Goal: Task Accomplishment & Management: Complete application form

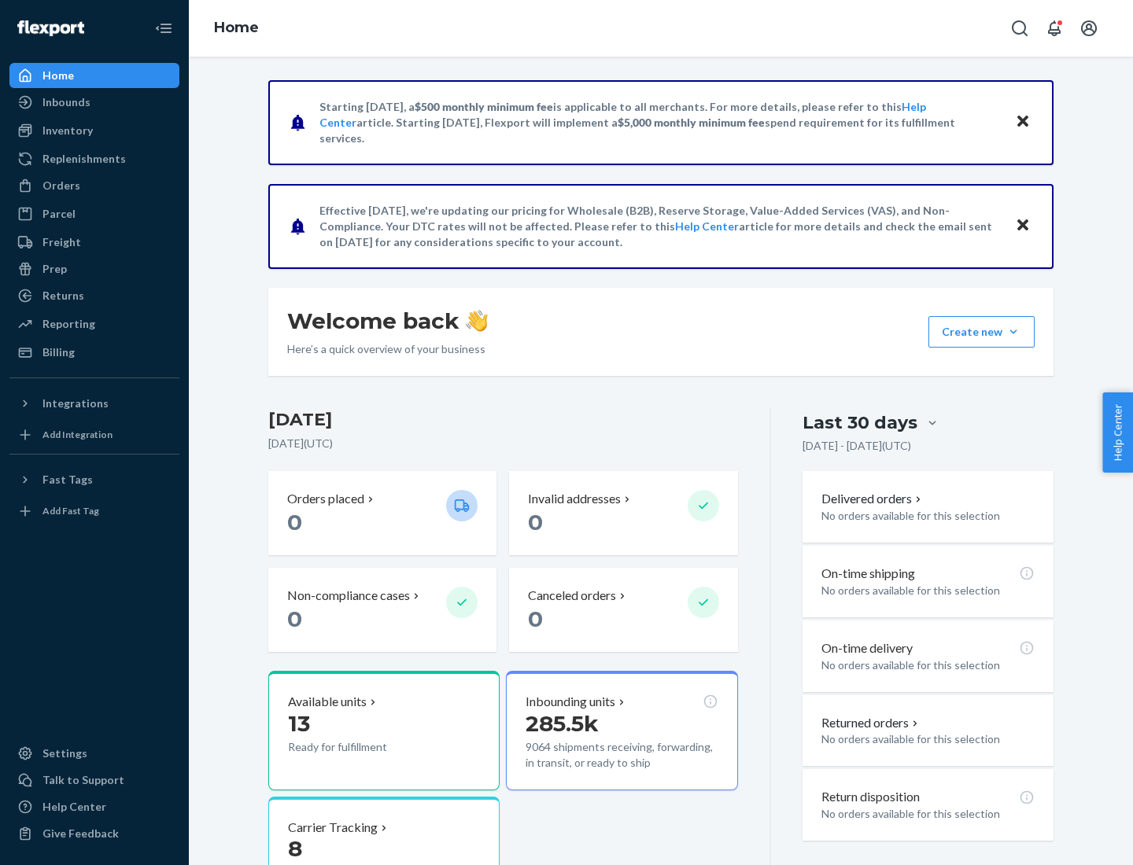
click at [1013, 332] on button "Create new Create new inbound Create new order Create new product" at bounding box center [981, 331] width 106 height 31
click at [94, 102] on div "Inbounds" at bounding box center [94, 102] width 167 height 22
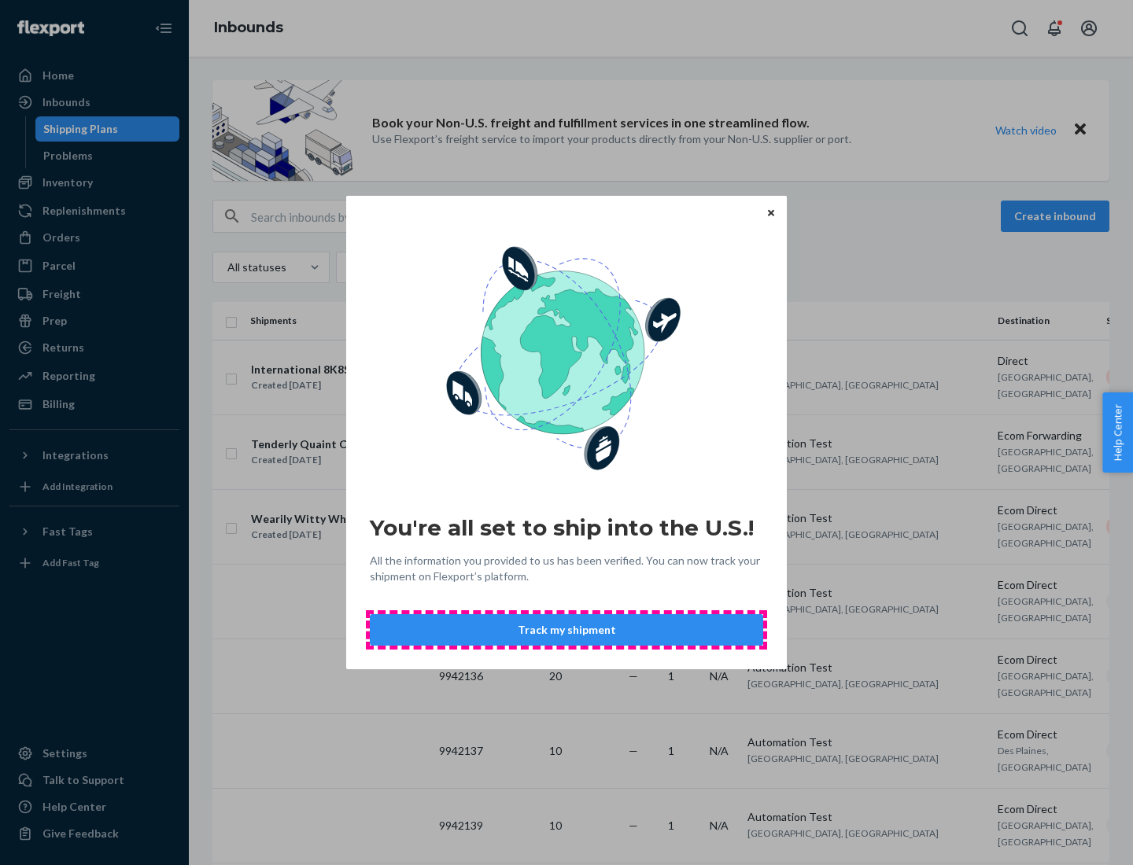
click at [566, 630] on button "Track my shipment" at bounding box center [566, 629] width 393 height 31
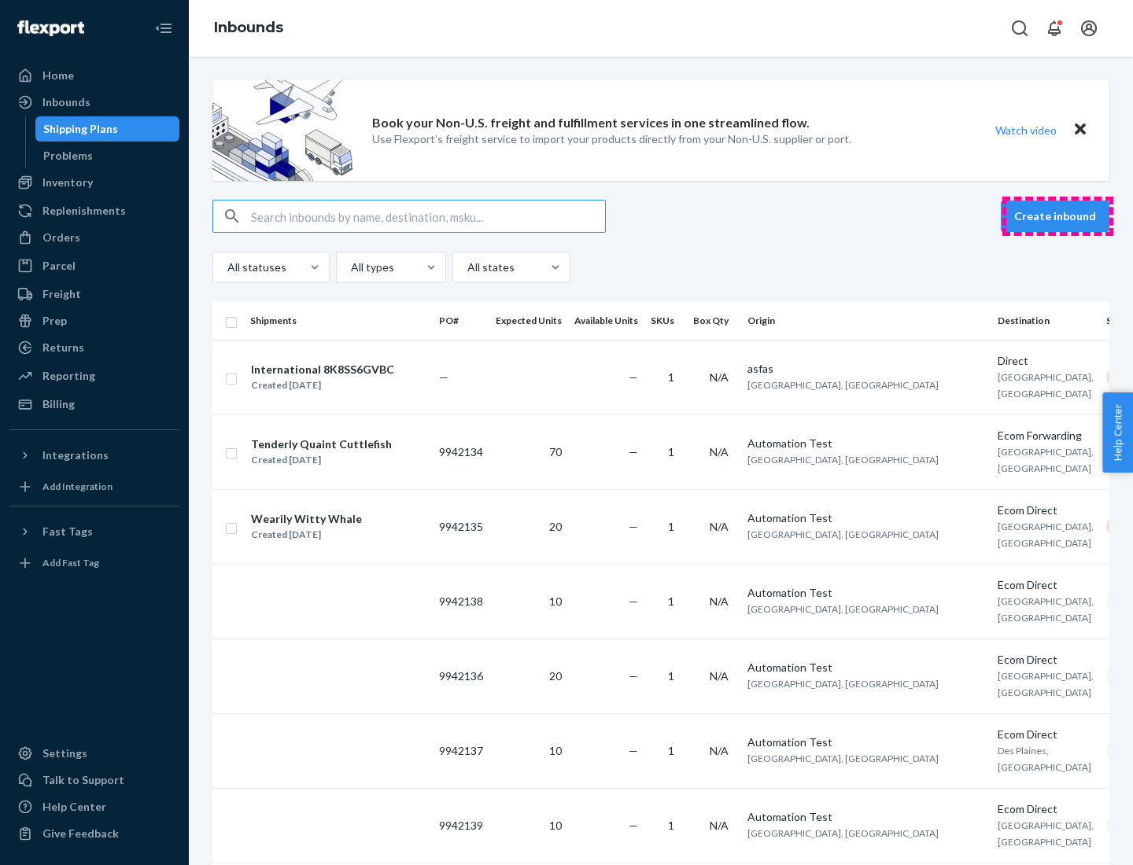
click at [1057, 216] on button "Create inbound" at bounding box center [1055, 216] width 109 height 31
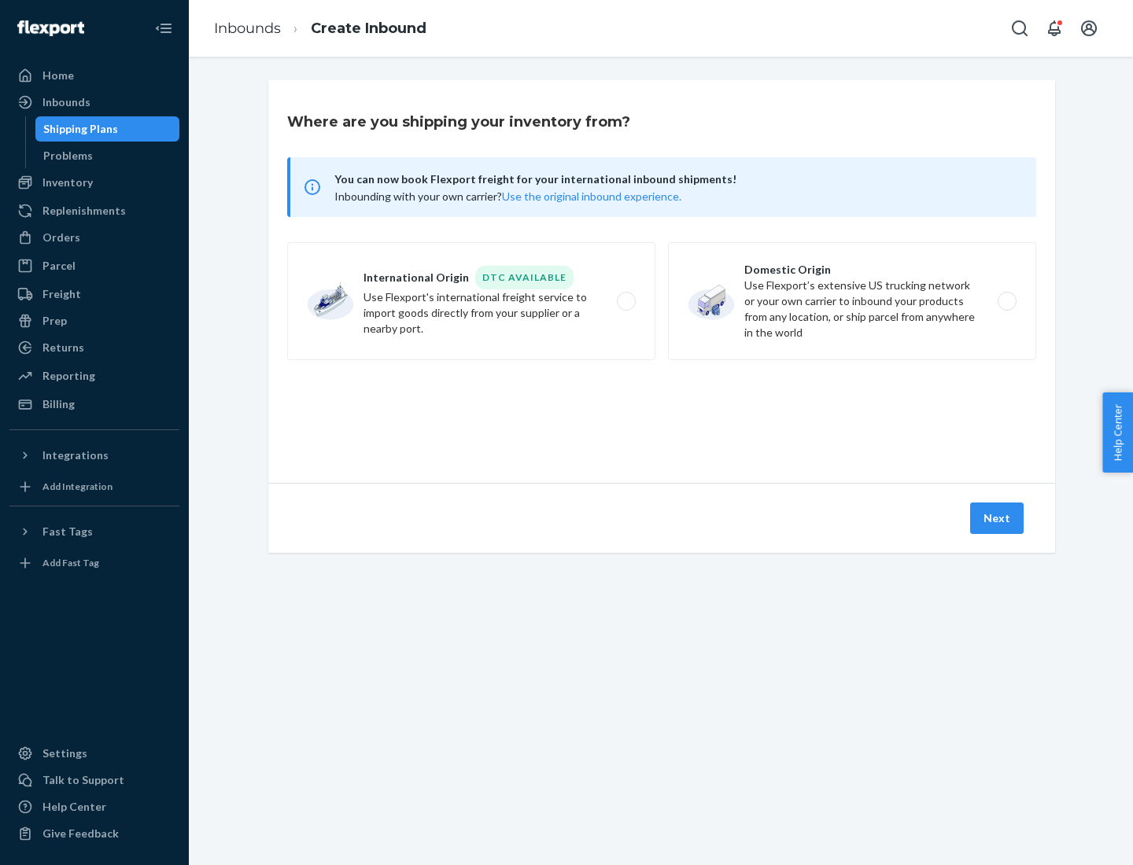
click at [471, 301] on label "International Origin DTC Available Use Flexport's international freight service…" at bounding box center [471, 301] width 368 height 118
click at [625, 301] on input "International Origin DTC Available Use Flexport's international freight service…" at bounding box center [630, 302] width 10 height 10
radio input "true"
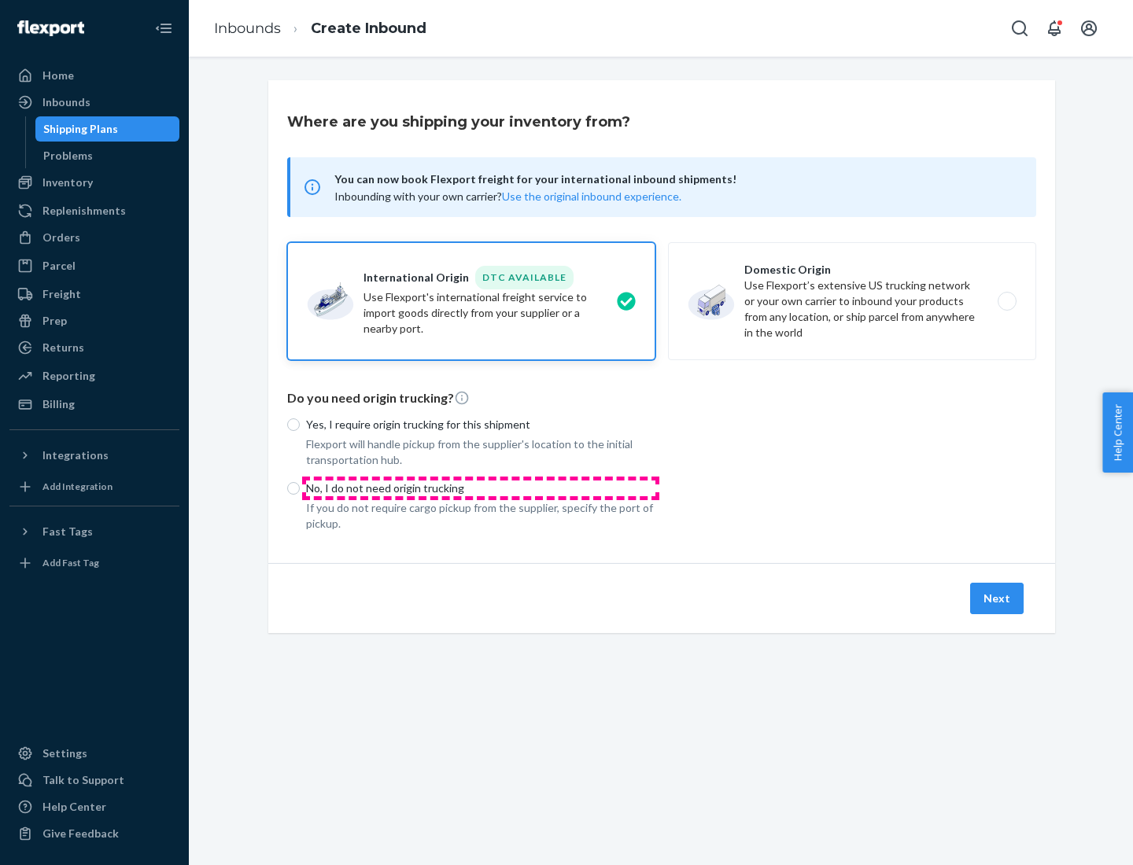
click at [481, 488] on p "No, I do not need origin trucking" at bounding box center [480, 489] width 349 height 16
click at [300, 488] on input "No, I do not need origin trucking" at bounding box center [293, 488] width 13 height 13
radio input "true"
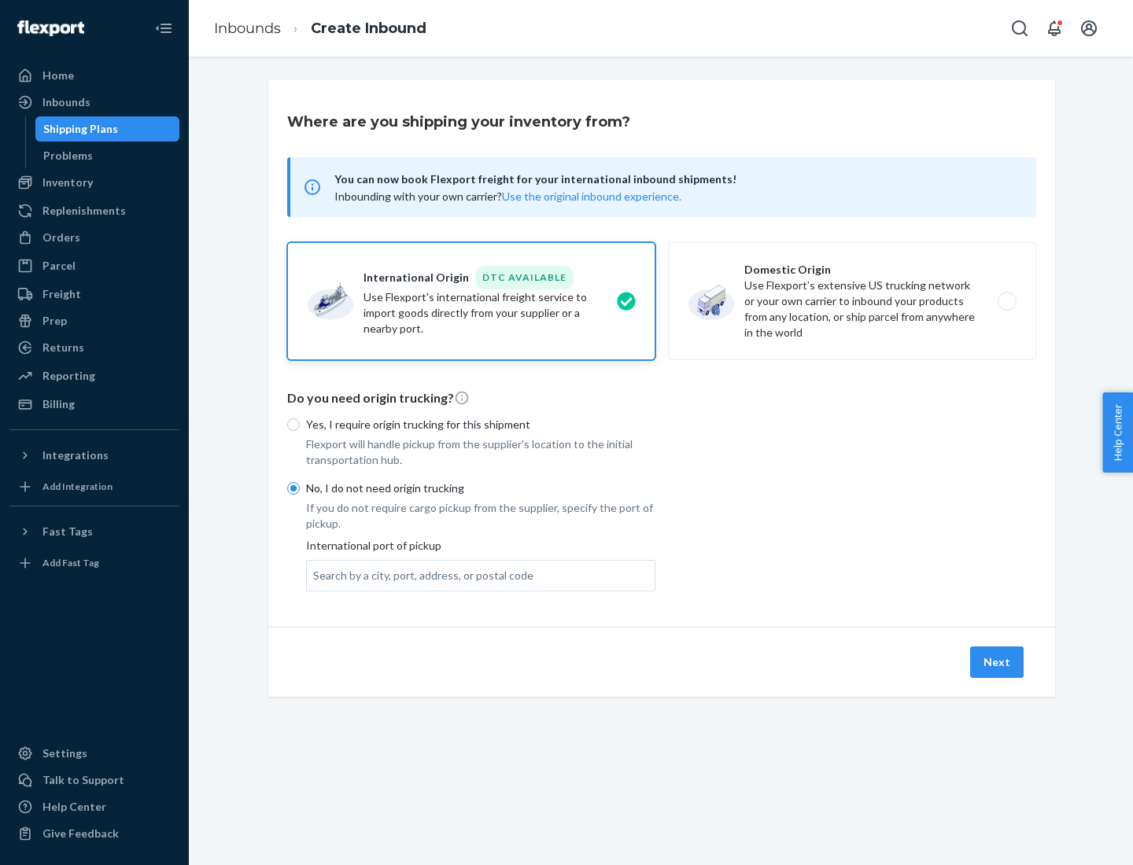
click at [419, 575] on div "Search by a city, port, address, or postal code" at bounding box center [423, 576] width 220 height 16
click at [315, 575] on input "Search by a city, port, address, or postal code" at bounding box center [314, 576] width 2 height 16
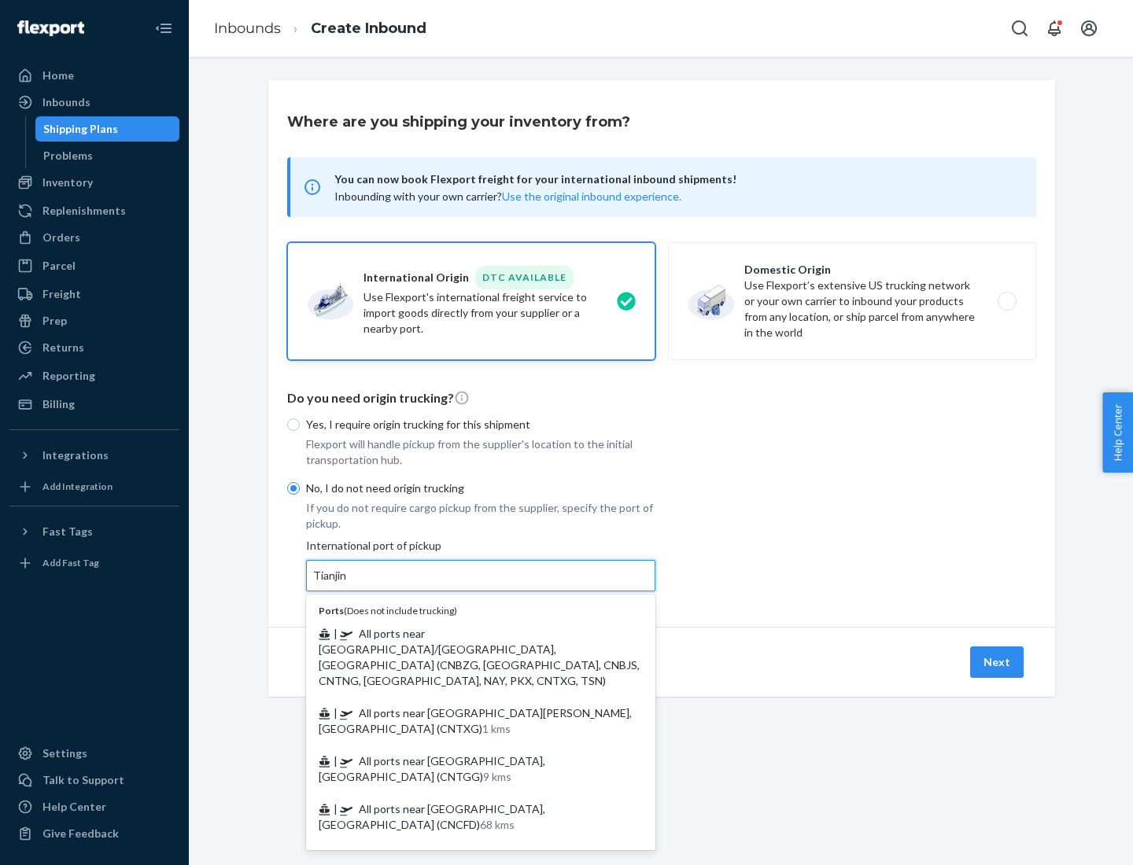
click at [465, 633] on span "| All ports near [GEOGRAPHIC_DATA]/[GEOGRAPHIC_DATA], [GEOGRAPHIC_DATA] (CNBZG,…" at bounding box center [479, 657] width 321 height 61
click at [348, 584] on input "Tianjin" at bounding box center [330, 576] width 35 height 16
type input "All ports near [GEOGRAPHIC_DATA]/[GEOGRAPHIC_DATA], [GEOGRAPHIC_DATA] (CNBZG, […"
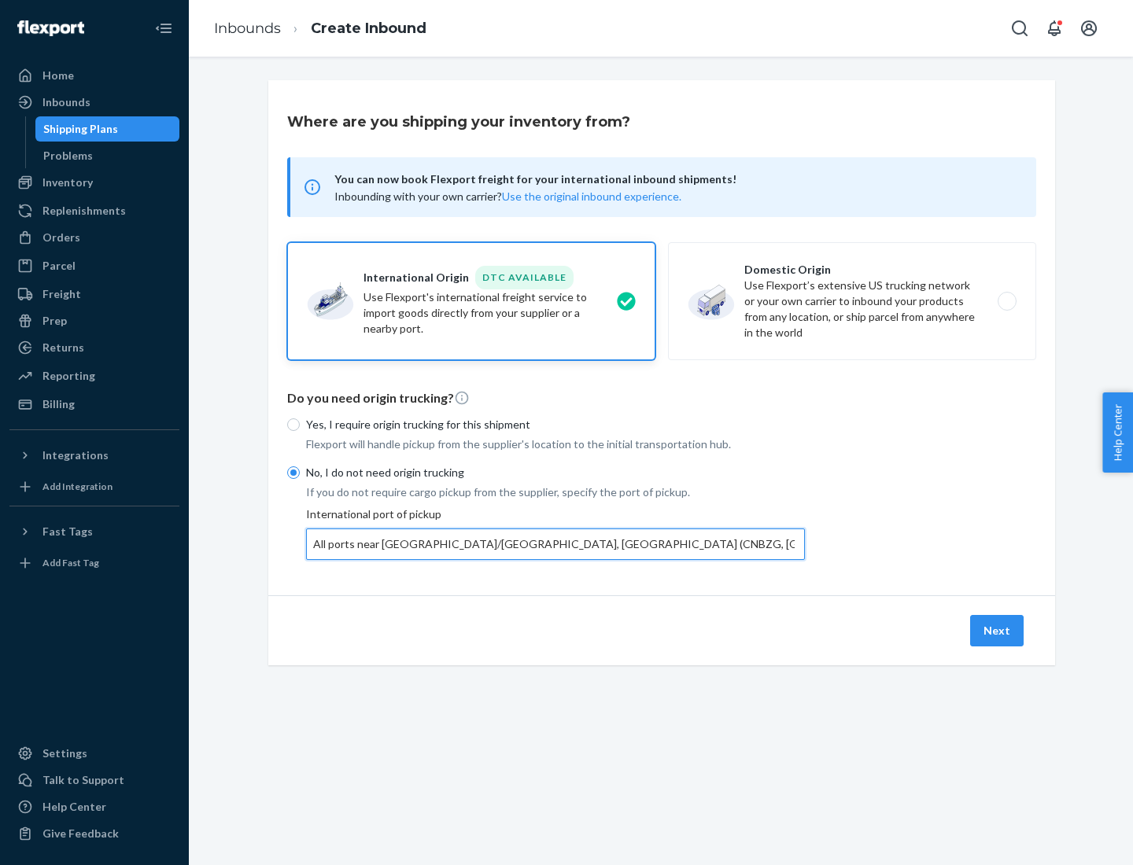
click at [997, 630] on button "Next" at bounding box center [996, 630] width 53 height 31
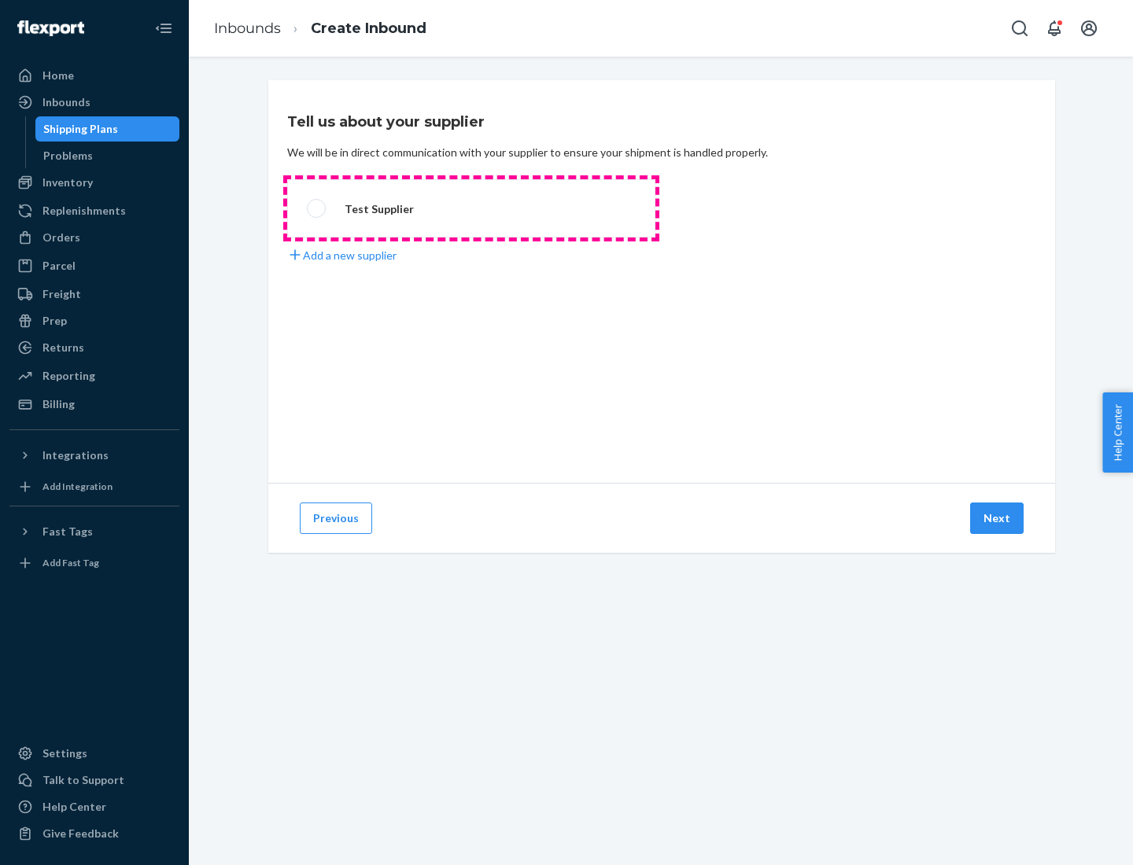
click at [471, 208] on label "Test Supplier" at bounding box center [471, 208] width 368 height 58
click at [317, 208] on input "Test Supplier" at bounding box center [312, 209] width 10 height 10
radio input "true"
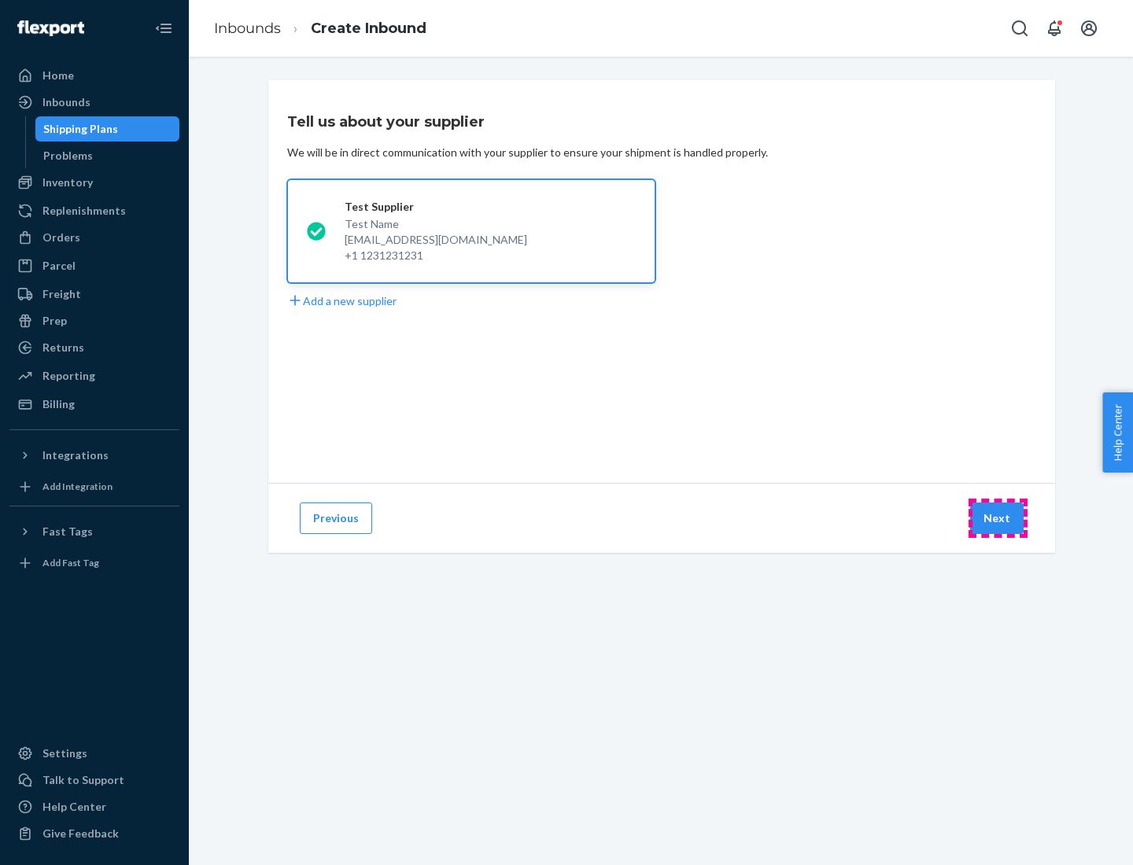
click at [997, 518] on button "Next" at bounding box center [996, 518] width 53 height 31
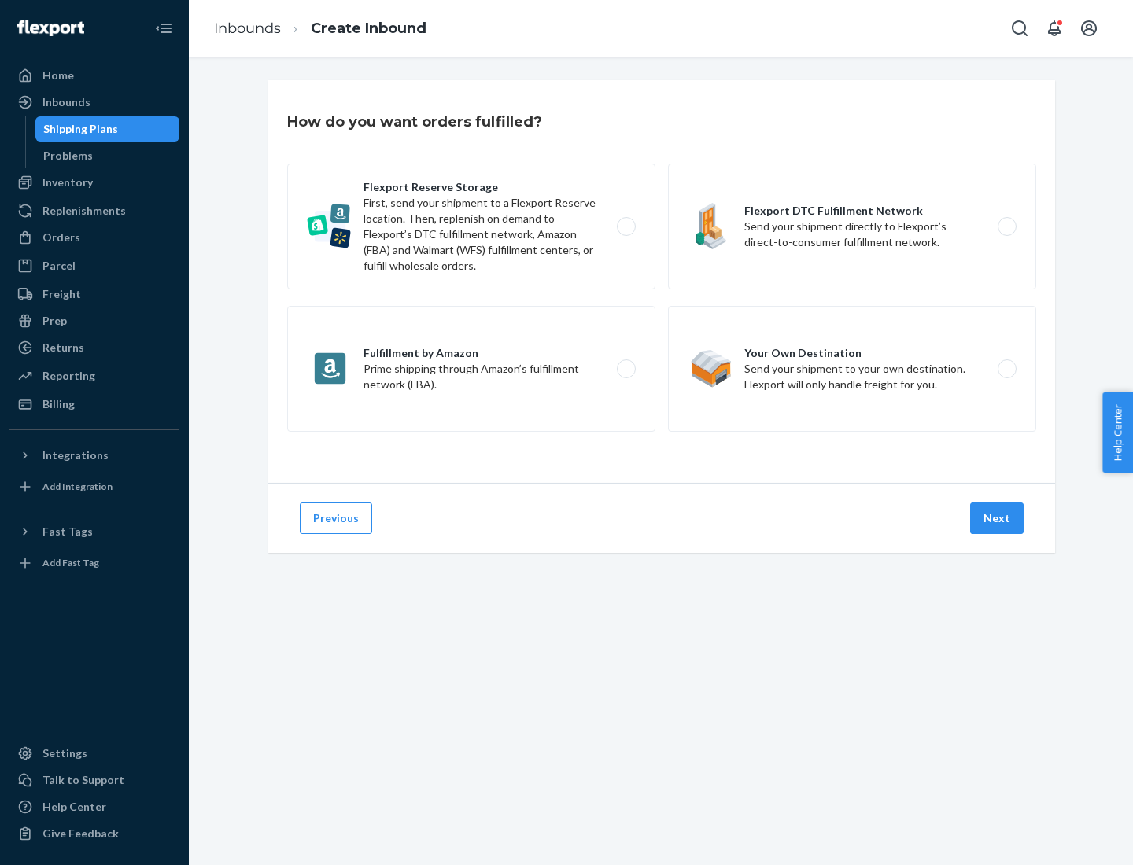
click at [471, 227] on label "Flexport Reserve Storage First, send your shipment to a Flexport Reserve locati…" at bounding box center [471, 227] width 368 height 126
click at [625, 227] on input "Flexport Reserve Storage First, send your shipment to a Flexport Reserve locati…" at bounding box center [630, 227] width 10 height 10
radio input "true"
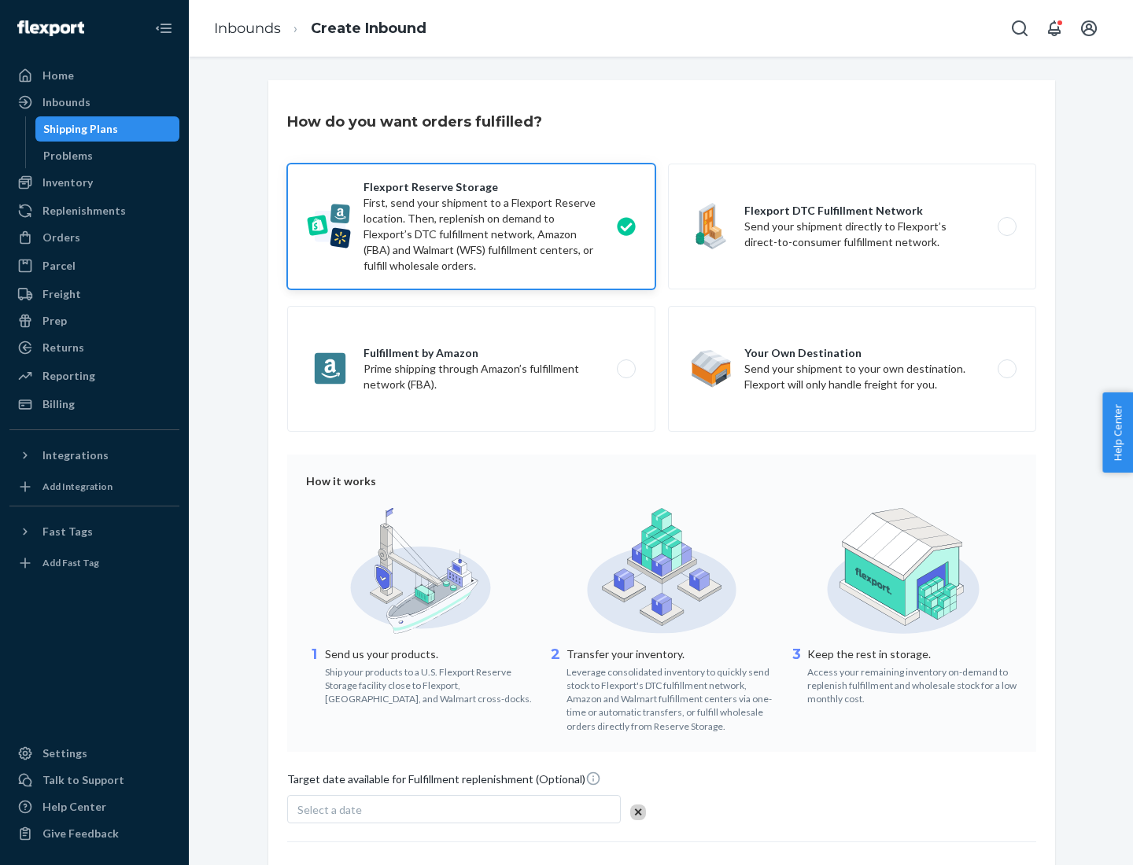
scroll to position [129, 0]
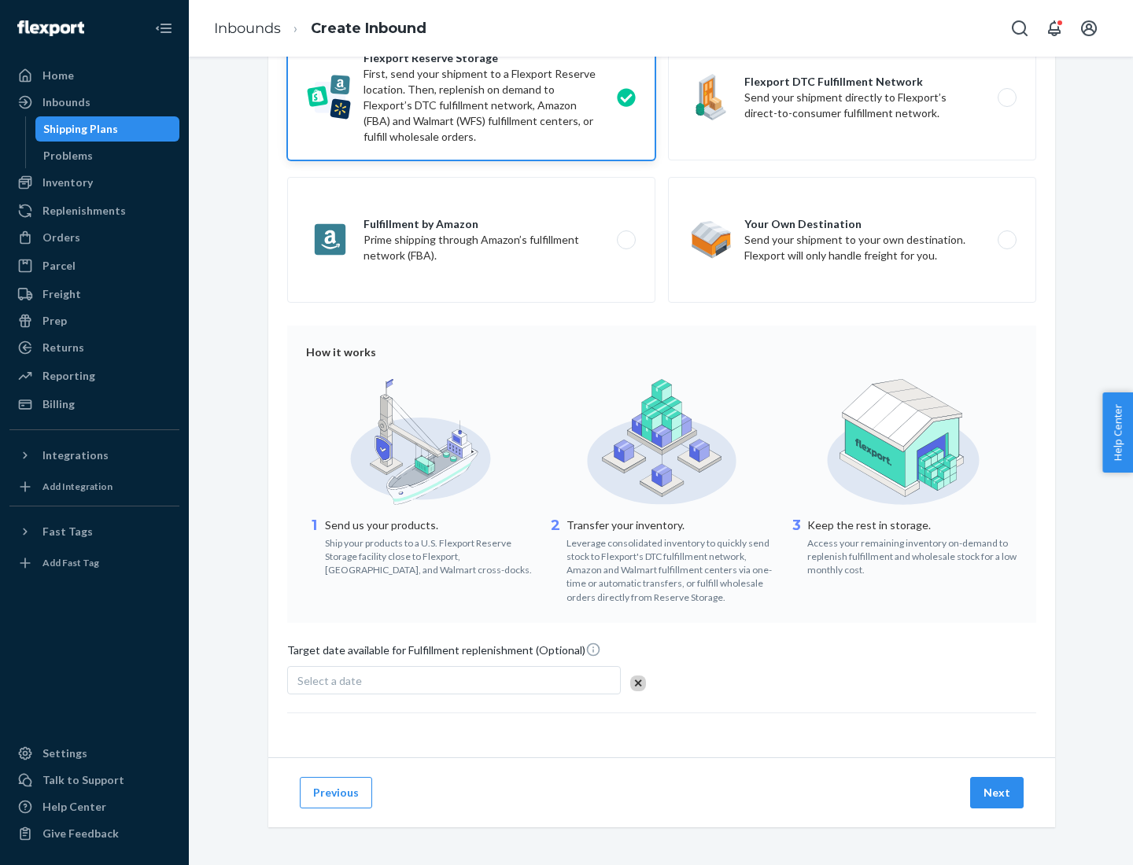
click at [997, 792] on button "Next" at bounding box center [996, 792] width 53 height 31
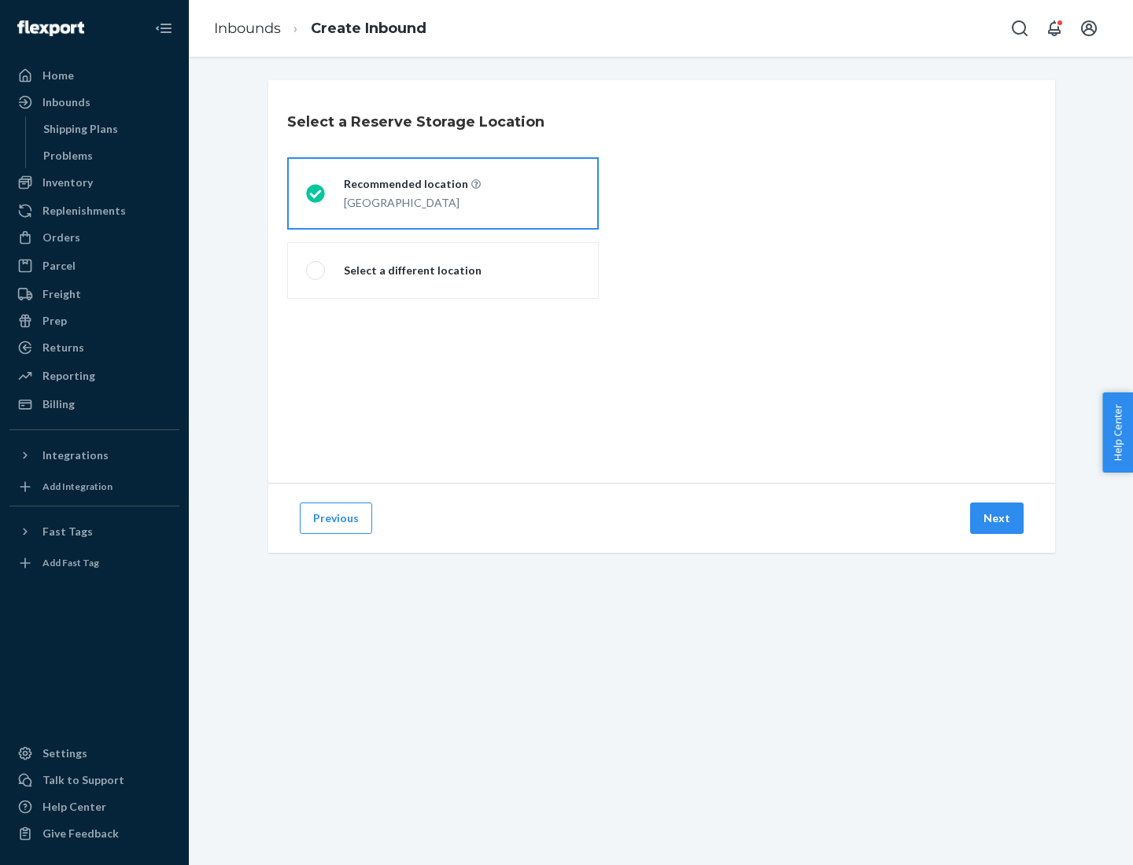
click at [443, 194] on div "[GEOGRAPHIC_DATA]" at bounding box center [412, 201] width 137 height 19
click at [316, 194] on input "Recommended location [GEOGRAPHIC_DATA]" at bounding box center [311, 194] width 10 height 10
click at [997, 518] on button "Next" at bounding box center [996, 518] width 53 height 31
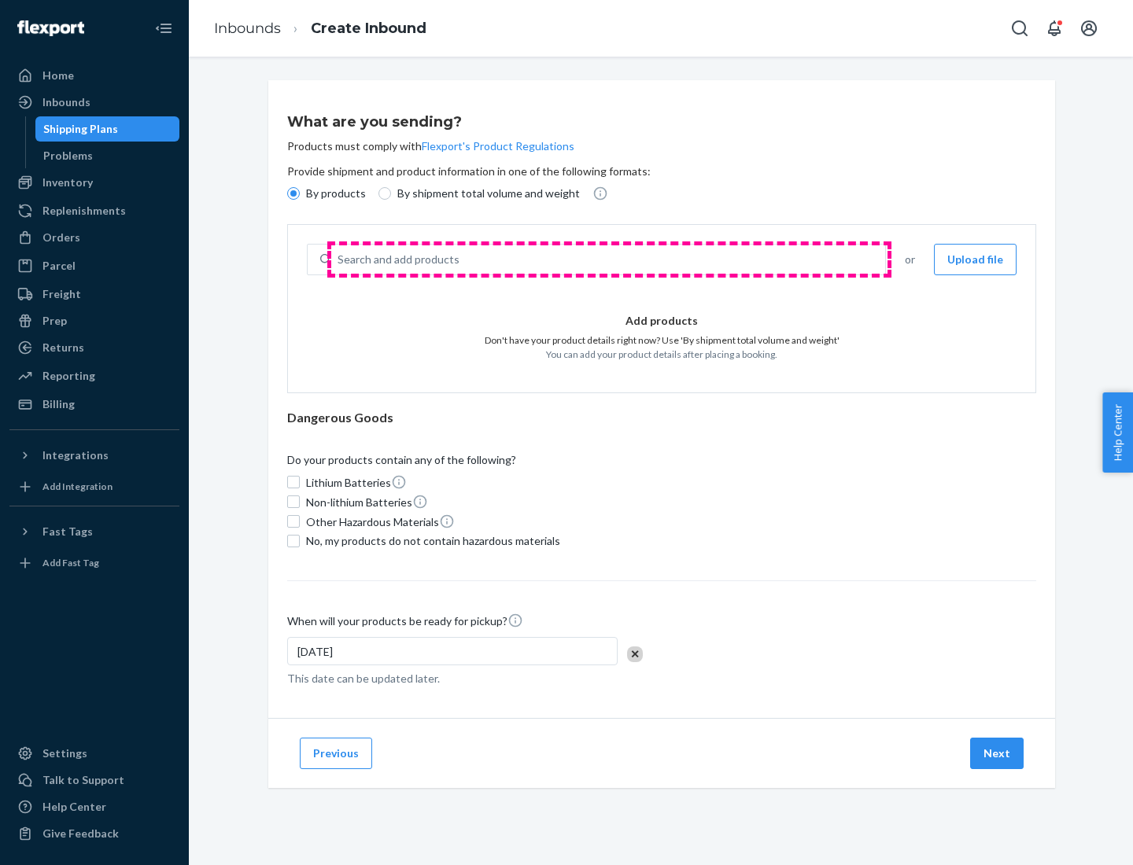
click at [609, 260] on div "Search and add products" at bounding box center [608, 259] width 554 height 28
click at [339, 260] on input "Search and add products" at bounding box center [338, 260] width 2 height 16
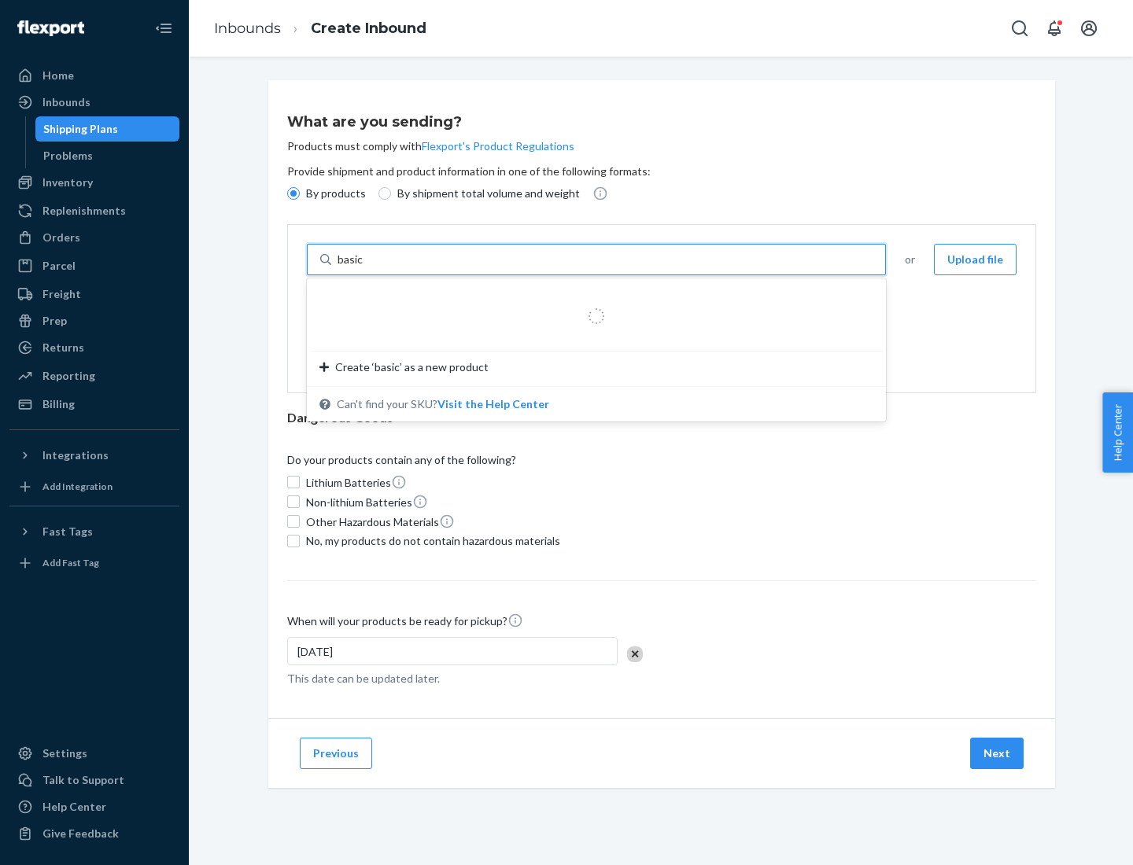
type input "basic"
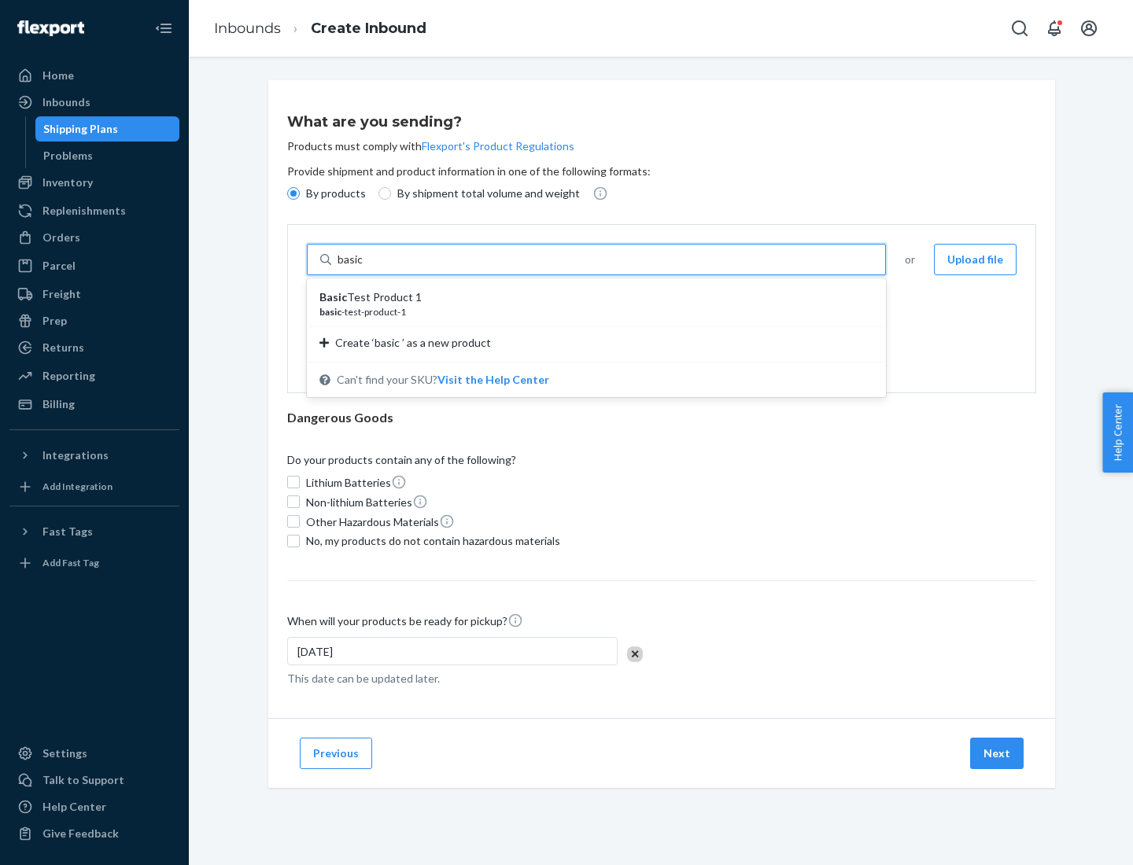
click at [591, 297] on div "Basic Test Product 1" at bounding box center [589, 297] width 541 height 16
click at [366, 267] on input "basic" at bounding box center [351, 260] width 28 height 16
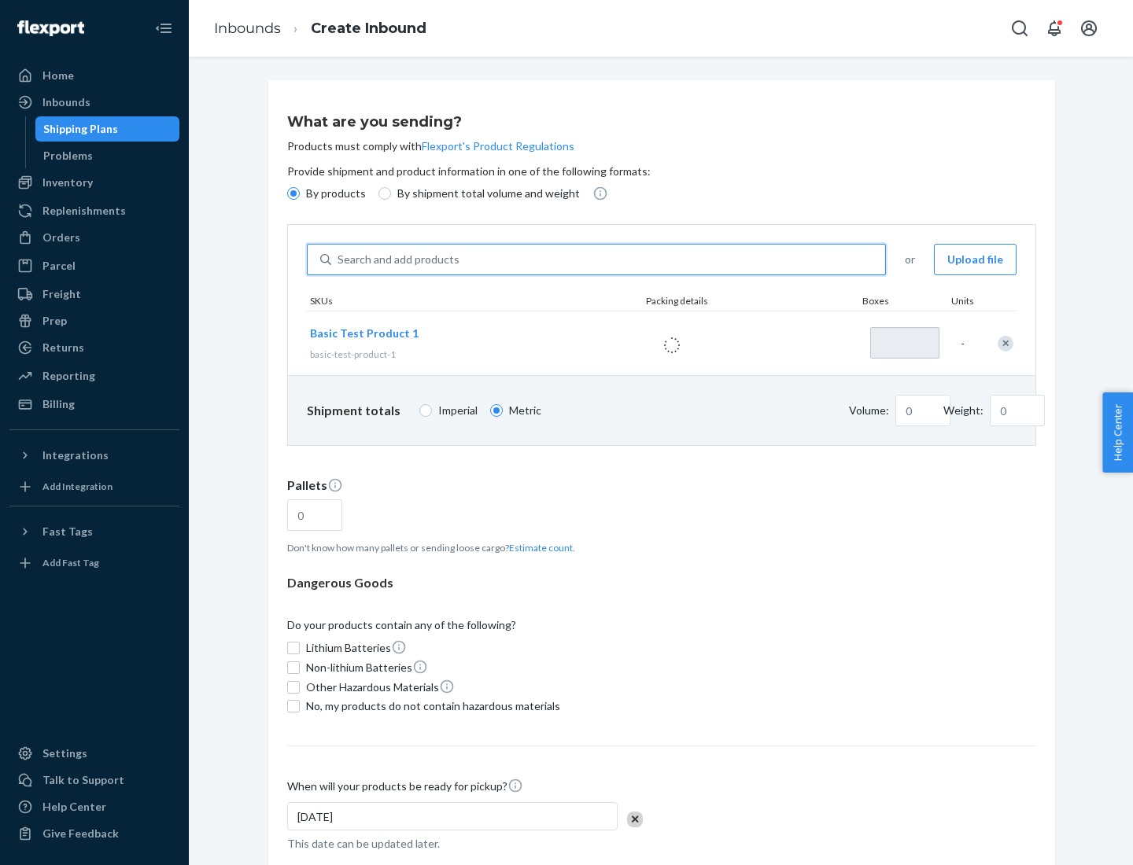
type input "1"
type input "1.09"
type input "3.27"
type input "3"
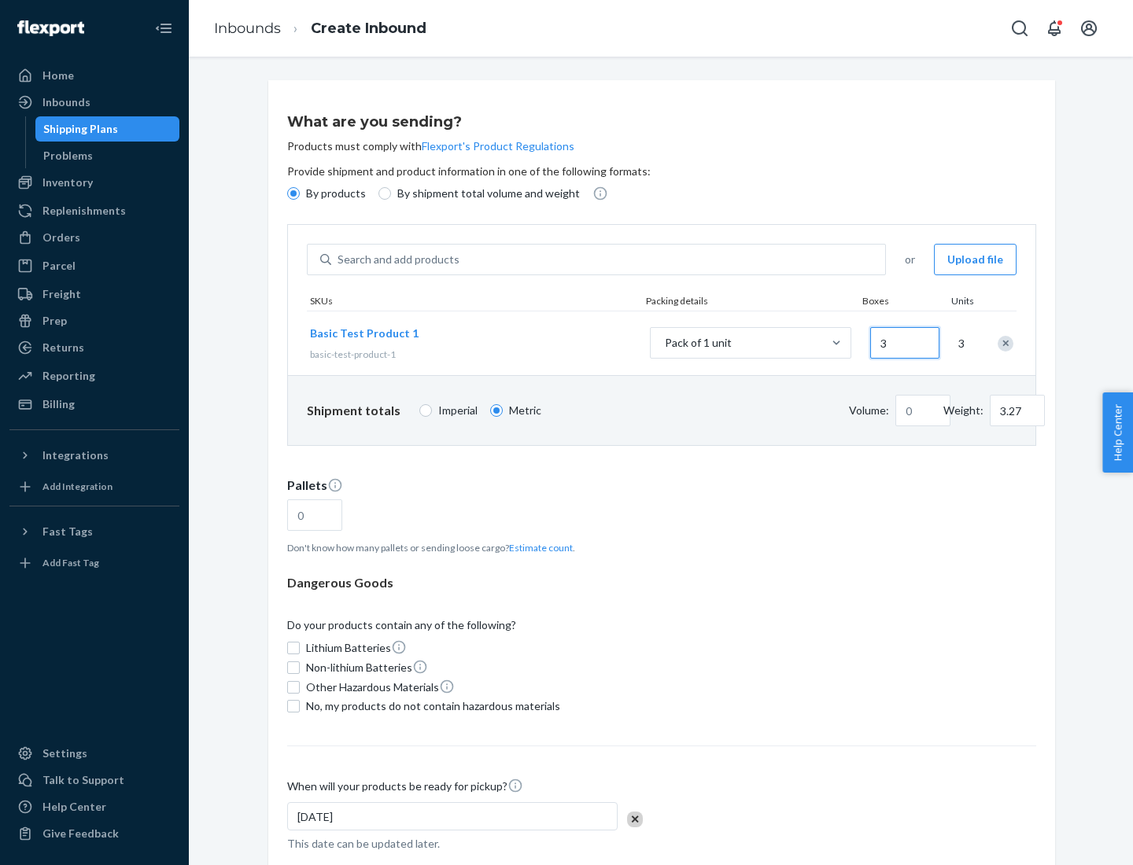
type input "0.01"
type input "32.66"
type input "300"
type input "0.07"
type input "326.59"
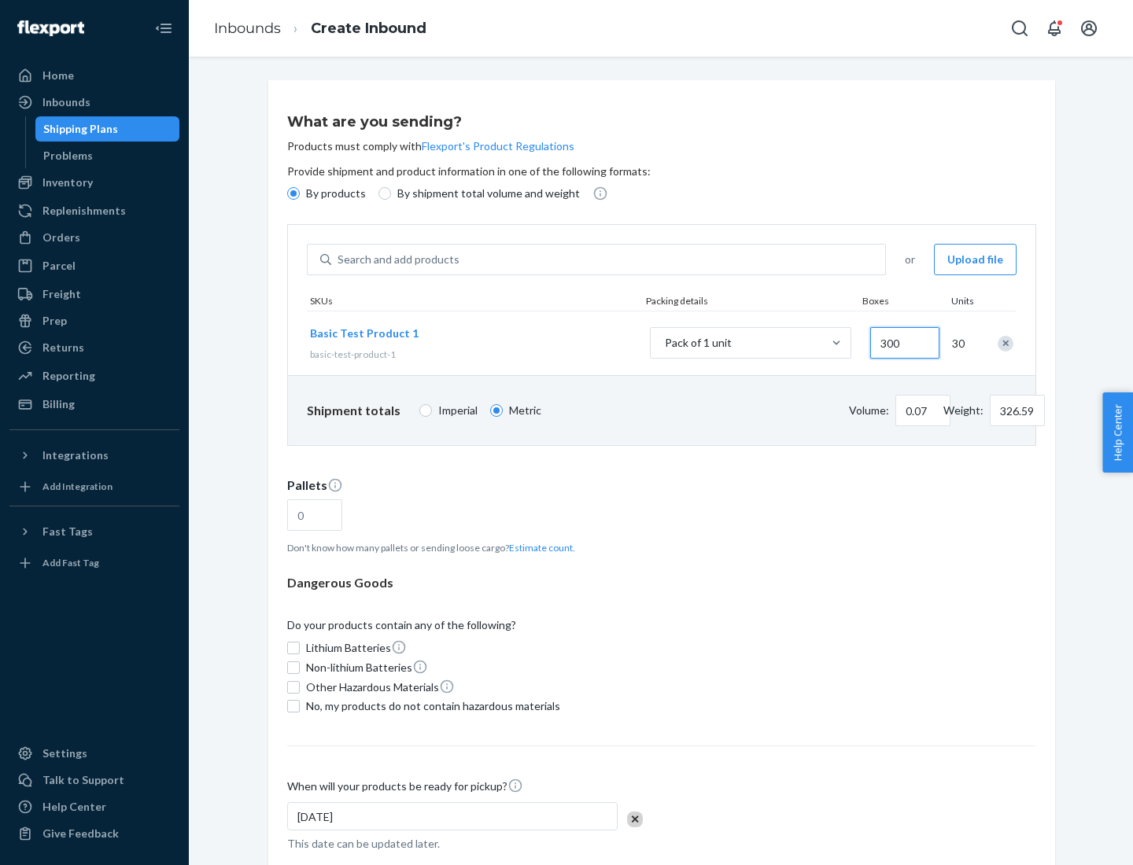
type input "3000"
type input "0.68"
type input "3265.86"
type input "1.09"
type input "1"
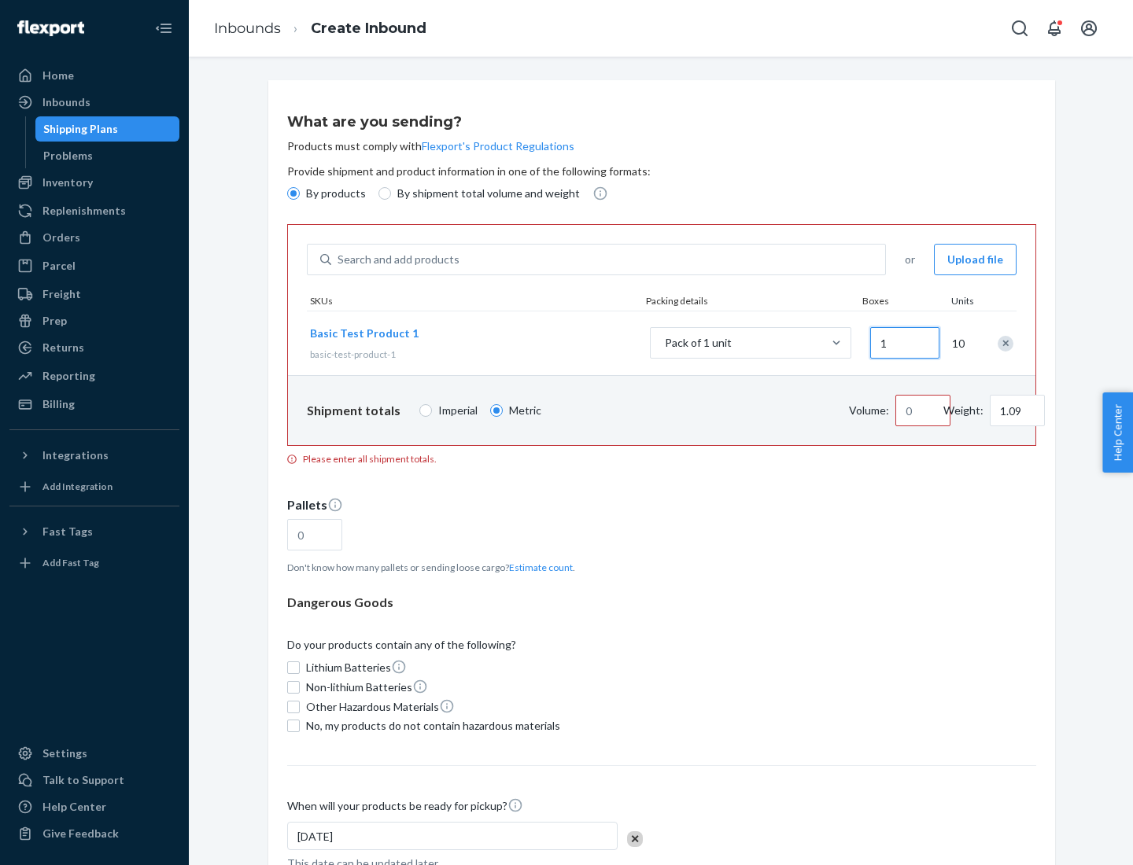
type input "10.89"
type input "10"
type input "0.02"
type input "108.86"
type input "100"
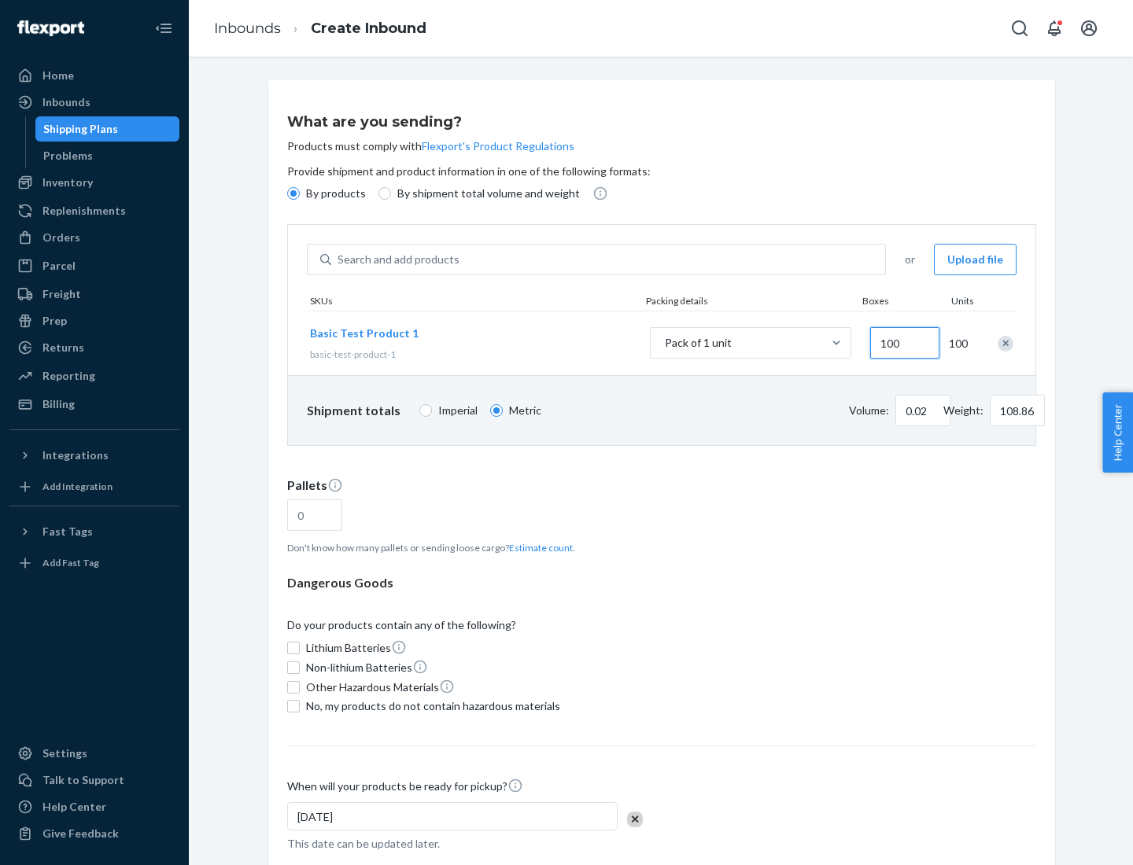
type input "0.23"
type input "1088.62"
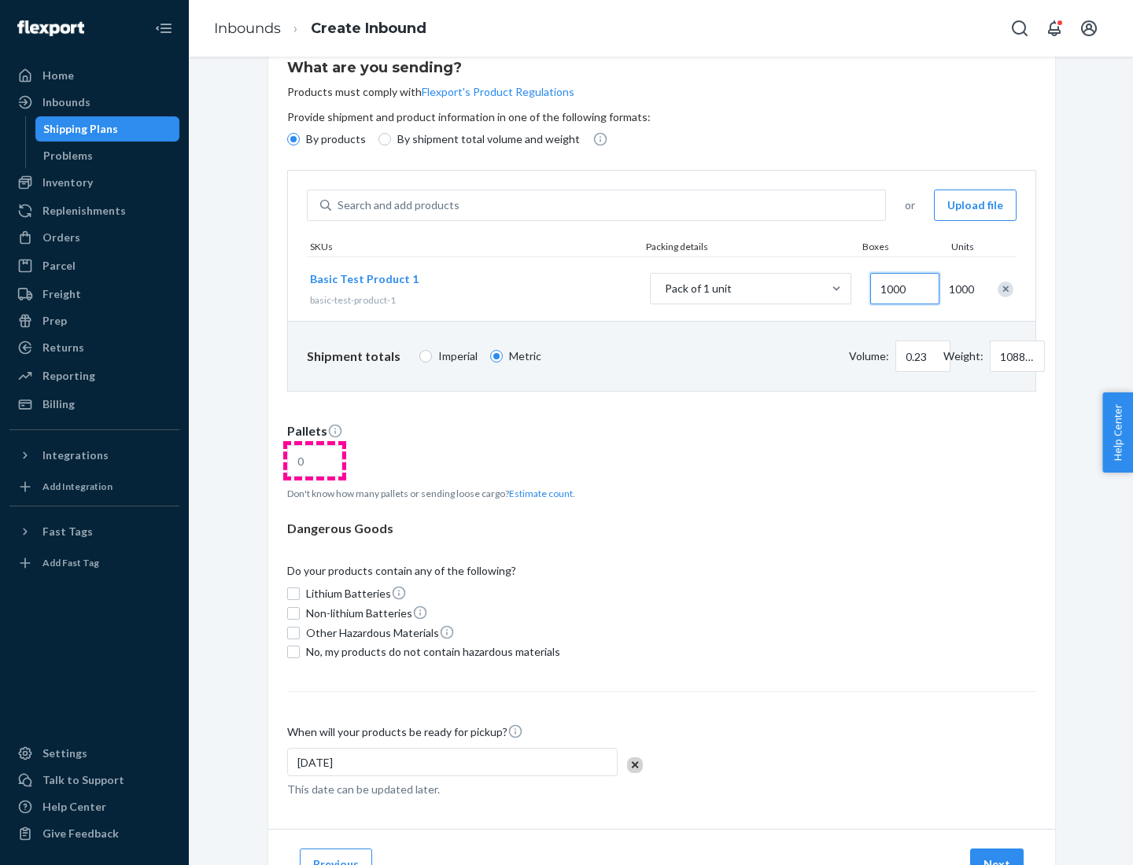
type input "1000"
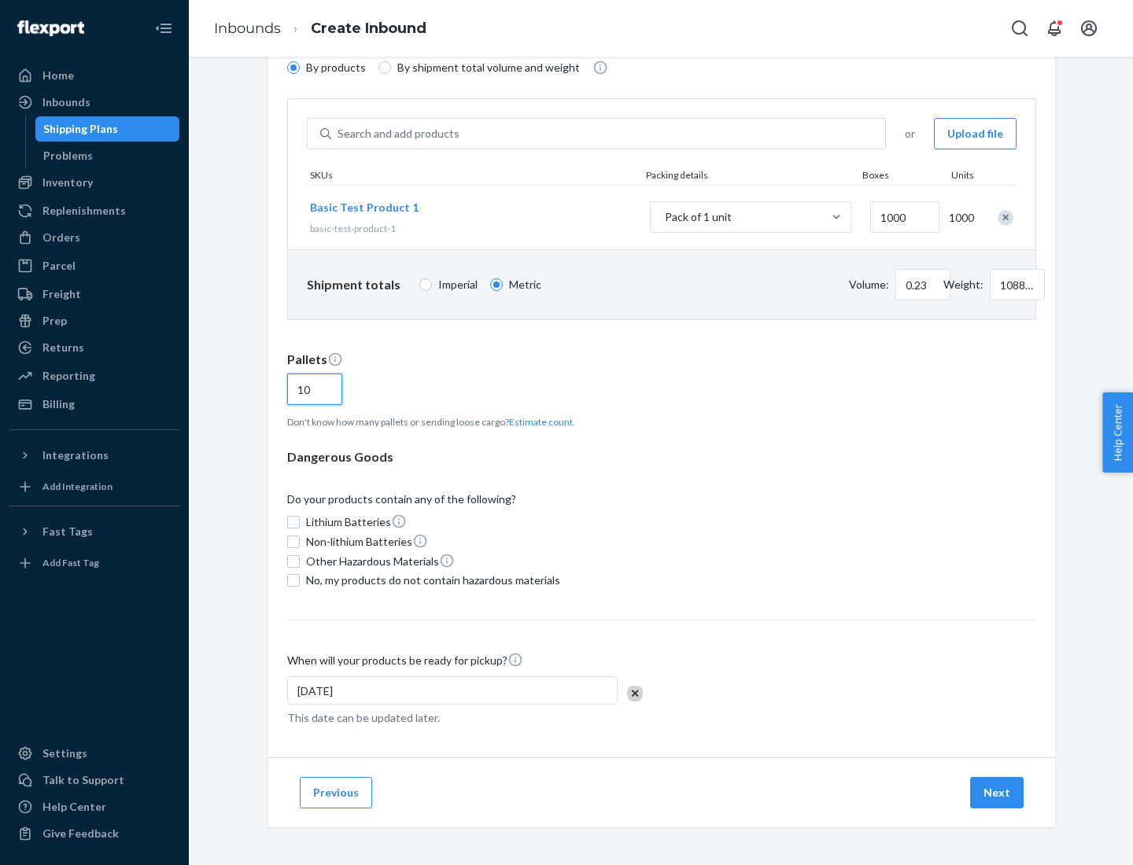
type input "10"
click at [430, 581] on span "No, my products do not contain hazardous materials" at bounding box center [433, 581] width 254 height 16
click at [300, 581] on input "No, my products do not contain hazardous materials" at bounding box center [293, 580] width 13 height 13
checkbox input "true"
click at [997, 793] on button "Next" at bounding box center [996, 792] width 53 height 31
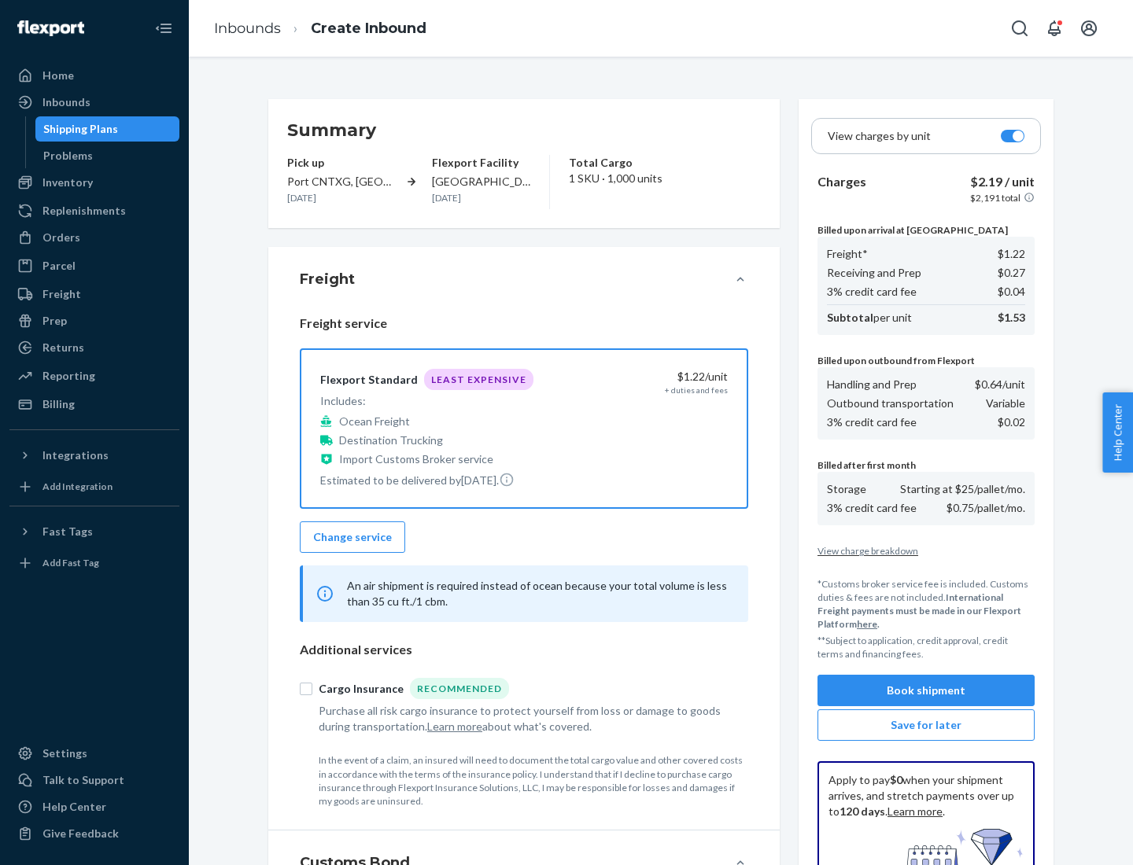
scroll to position [230, 0]
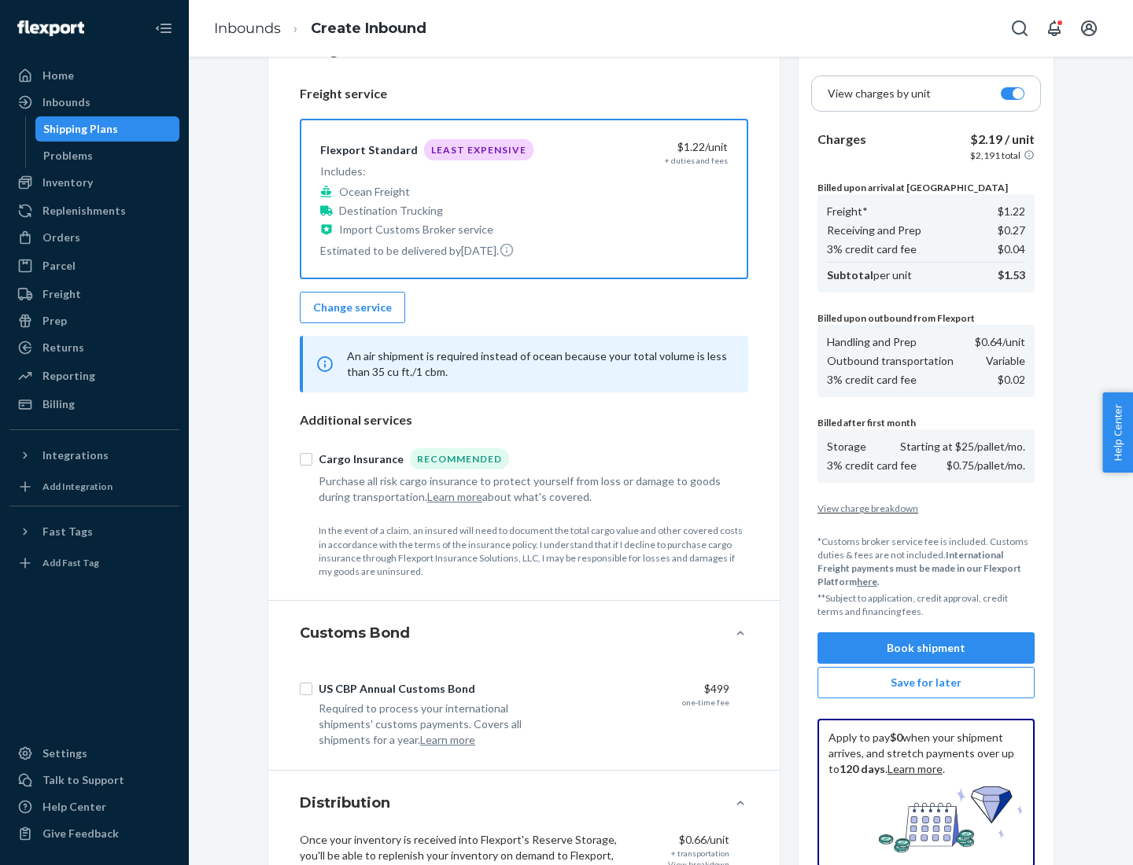
click at [926, 648] on button "Book shipment" at bounding box center [925, 647] width 217 height 31
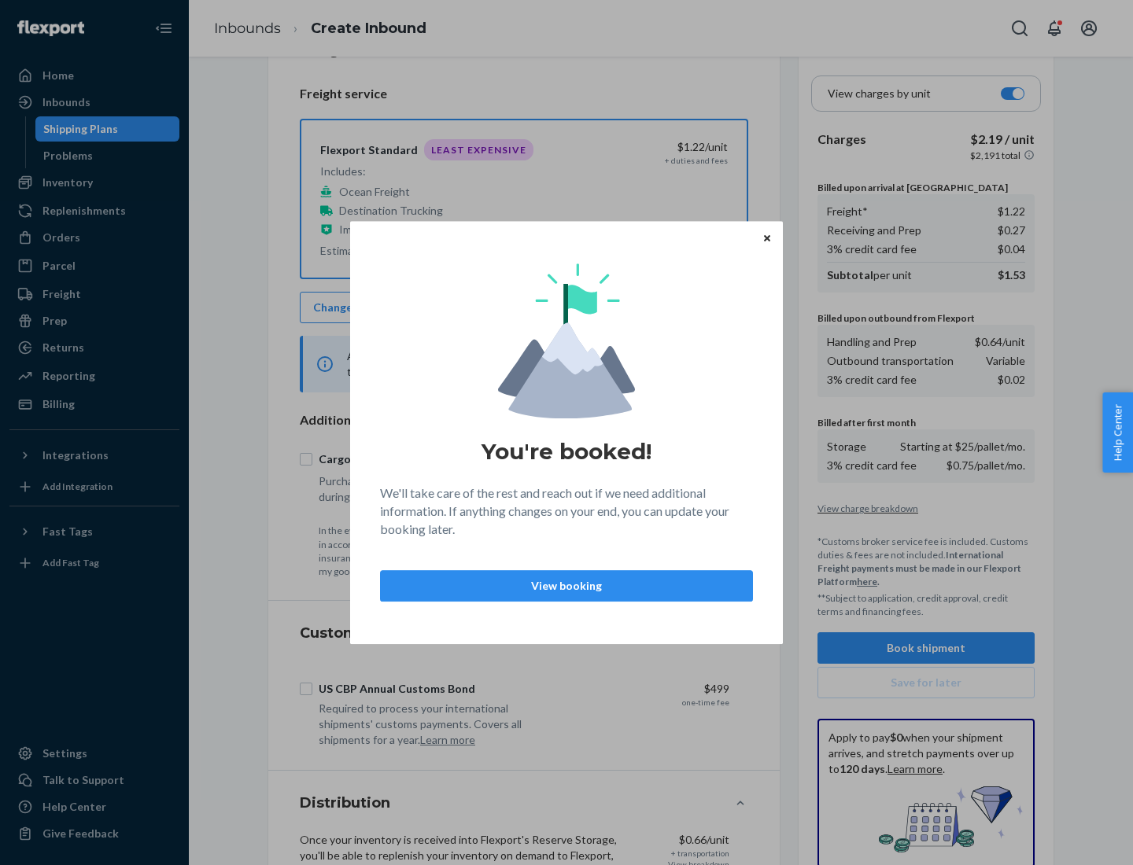
click at [566, 585] on p "View booking" at bounding box center [566, 586] width 346 height 16
